Goal: Task Accomplishment & Management: Manage account settings

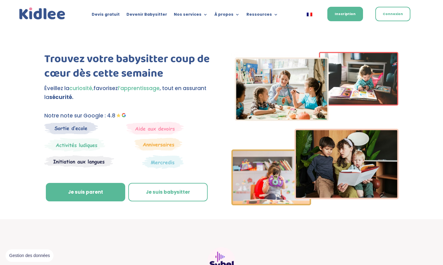
click at [394, 6] on div "Connexion" at bounding box center [388, 14] width 41 height 16
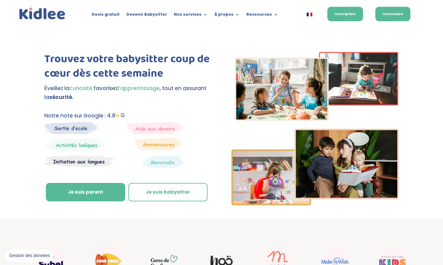
click at [394, 19] on link "Connexion" at bounding box center [392, 14] width 35 height 14
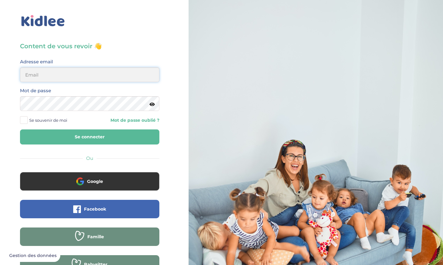
type input "[EMAIL_ADDRESS][DOMAIN_NAME]"
click at [90, 137] on button "Se connecter" at bounding box center [89, 137] width 139 height 15
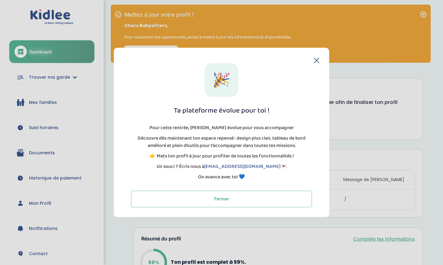
click at [318, 63] on icon at bounding box center [317, 61] width 6 height 6
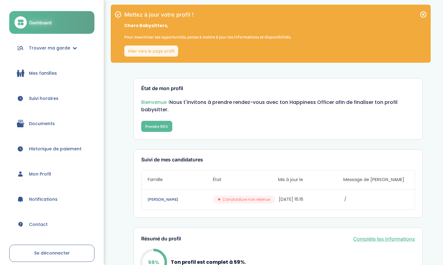
scroll to position [29, 0]
click at [39, 171] on span "Mon Profil" at bounding box center [40, 174] width 22 height 6
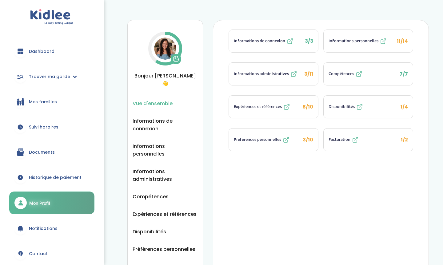
click at [334, 139] on span "Facturation" at bounding box center [340, 140] width 22 height 6
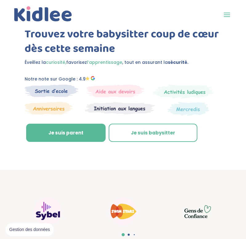
scroll to position [79, 0]
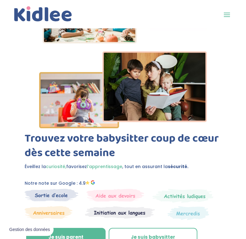
click at [228, 16] on span at bounding box center [227, 15] width 10 height 10
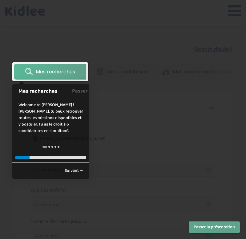
click at [223, 228] on button "Passer la présentation" at bounding box center [214, 226] width 51 height 11
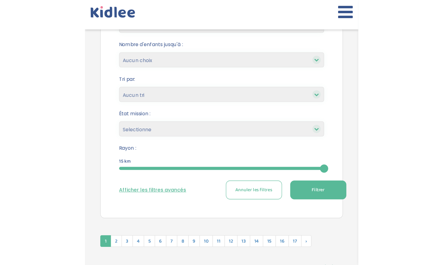
scroll to position [186, 0]
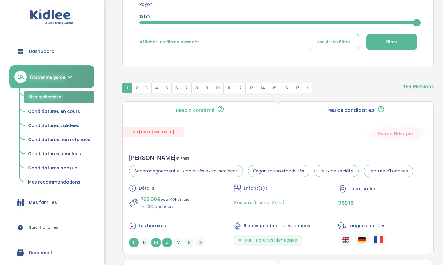
click at [50, 238] on span "Documents" at bounding box center [42, 253] width 26 height 6
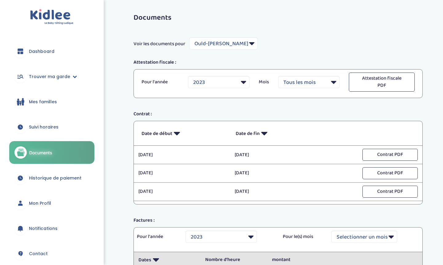
select select "5040"
select select "2023"
click at [63, 167] on link "Historique de paiement" at bounding box center [51, 178] width 85 height 22
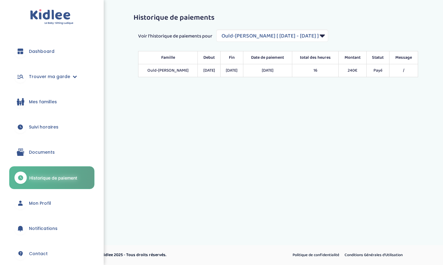
select select "1222"
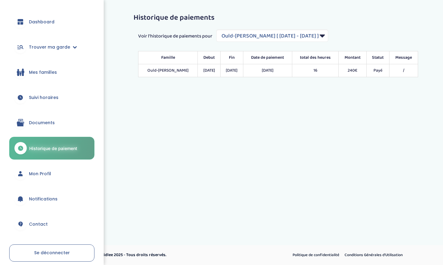
scroll to position [29, 0]
click at [42, 163] on link "Mon Profil" at bounding box center [51, 174] width 85 height 22
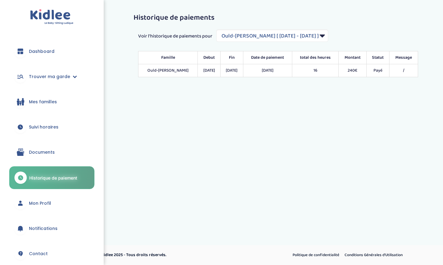
select select "1222"
click at [37, 200] on span "Mon Profil" at bounding box center [40, 203] width 22 height 6
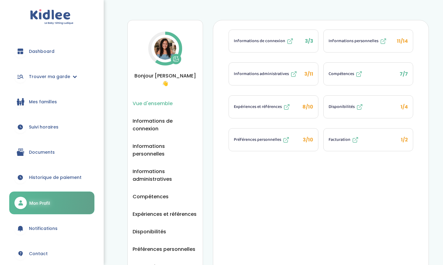
click at [337, 139] on span "Facturation" at bounding box center [340, 140] width 22 height 6
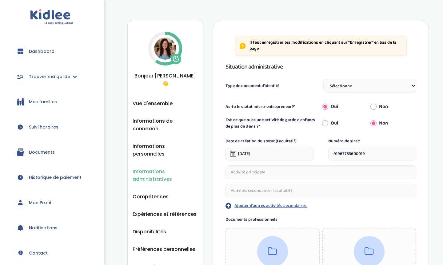
drag, startPoint x: 369, startPoint y: 128, endPoint x: 273, endPoint y: 126, distance: 95.7
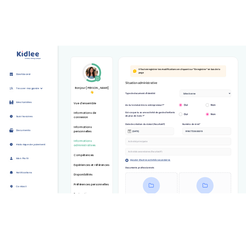
scroll to position [135, 0]
